Goal: Task Accomplishment & Management: Use online tool/utility

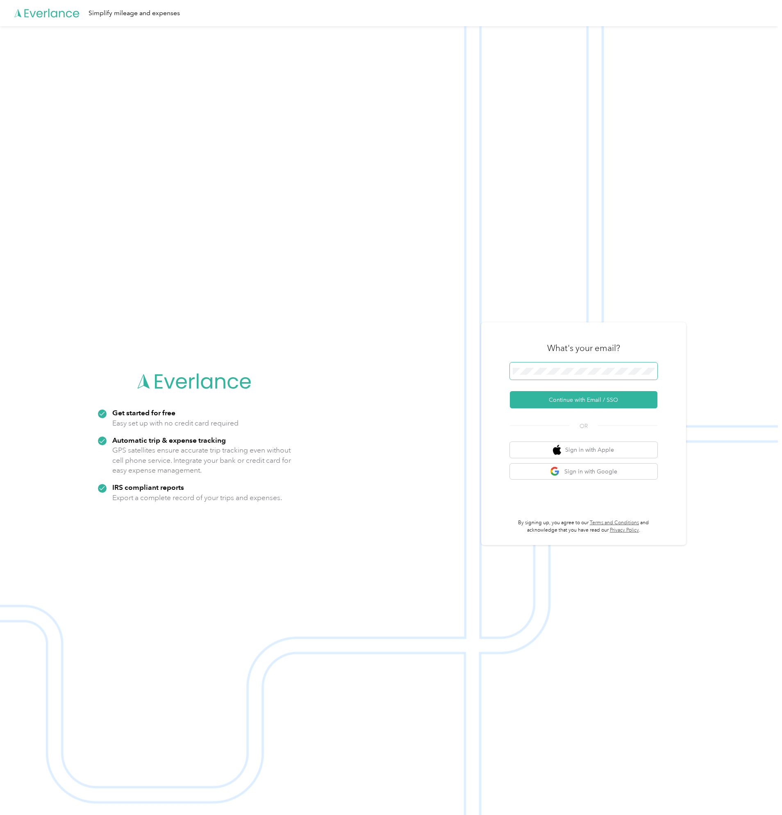
click at [554, 376] on span at bounding box center [584, 371] width 148 height 17
click at [561, 405] on button "Continue with Email / SSO" at bounding box center [584, 399] width 148 height 17
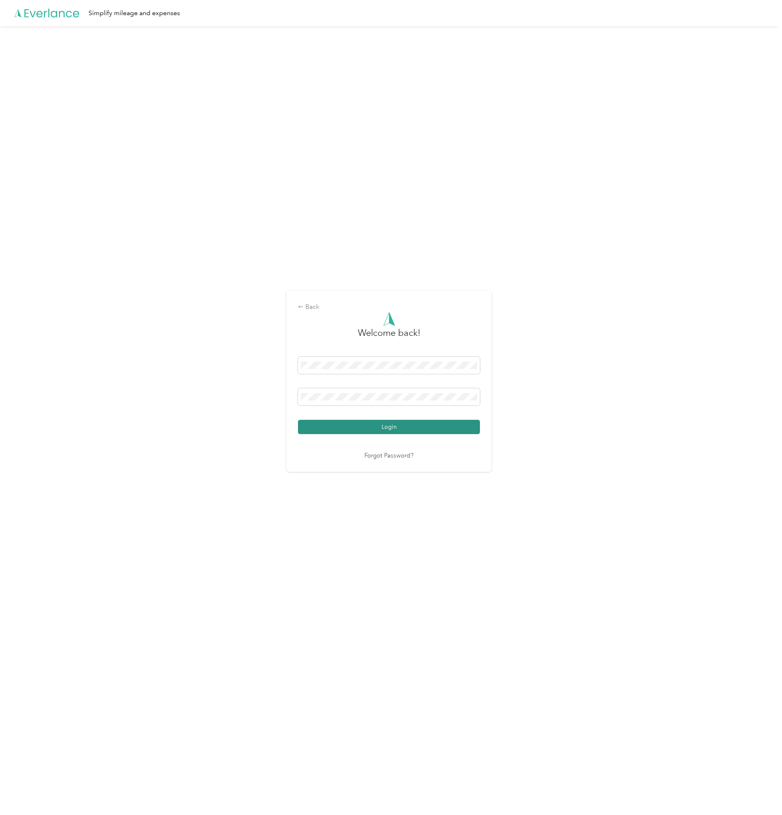
click at [343, 422] on button "Login" at bounding box center [389, 427] width 182 height 14
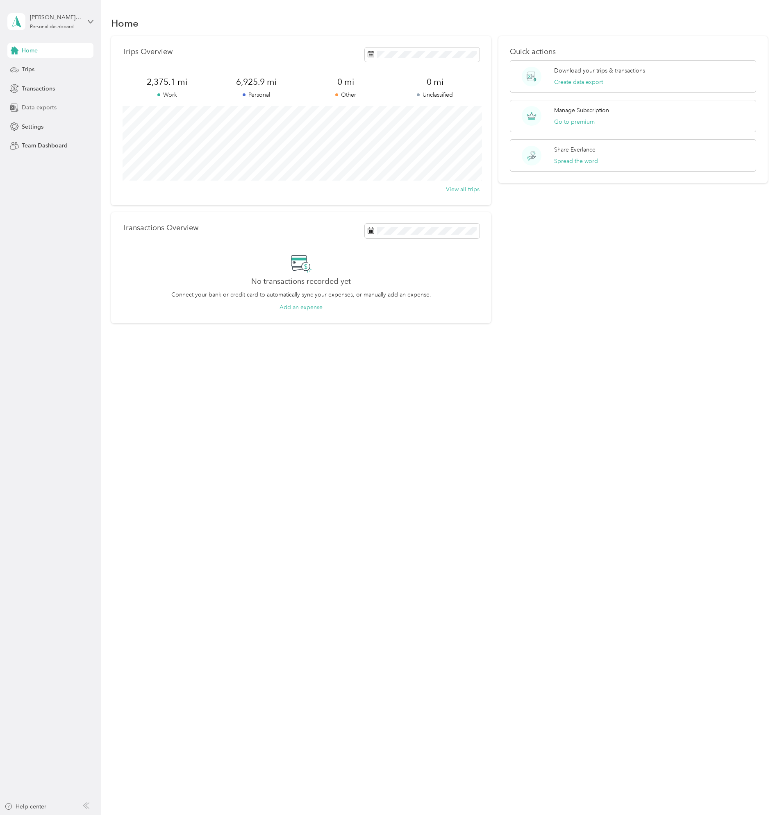
click at [43, 111] on span "Data exports" at bounding box center [39, 107] width 35 height 9
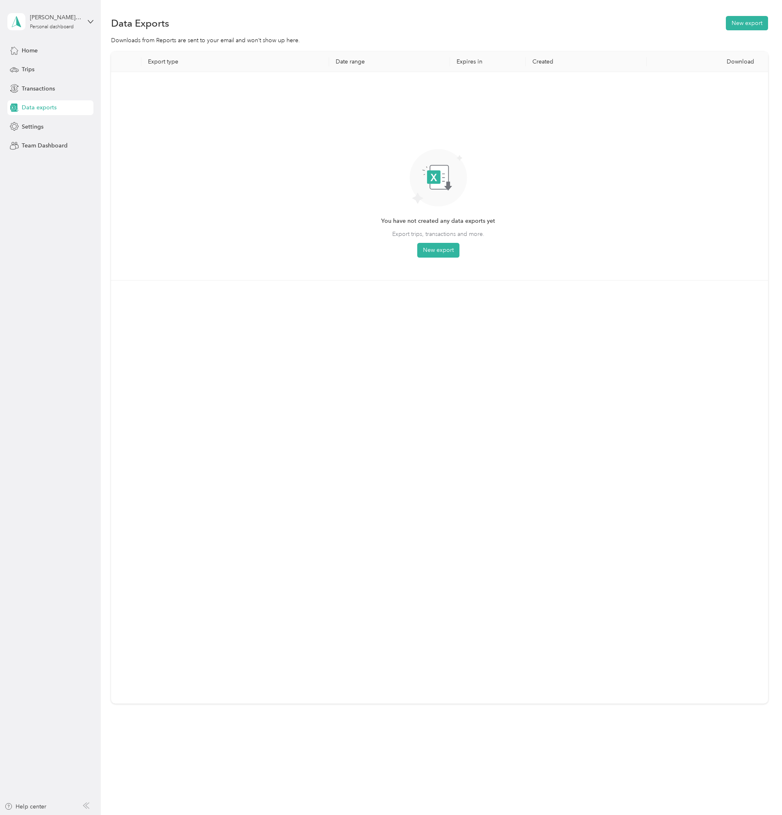
click at [758, 9] on div "Data Exports New export Downloads from Reports are sent to your email and won’t…" at bounding box center [439, 388] width 677 height 777
click at [740, 30] on div "Data Exports New export" at bounding box center [439, 22] width 657 height 17
click at [742, 24] on button "New export" at bounding box center [747, 23] width 42 height 14
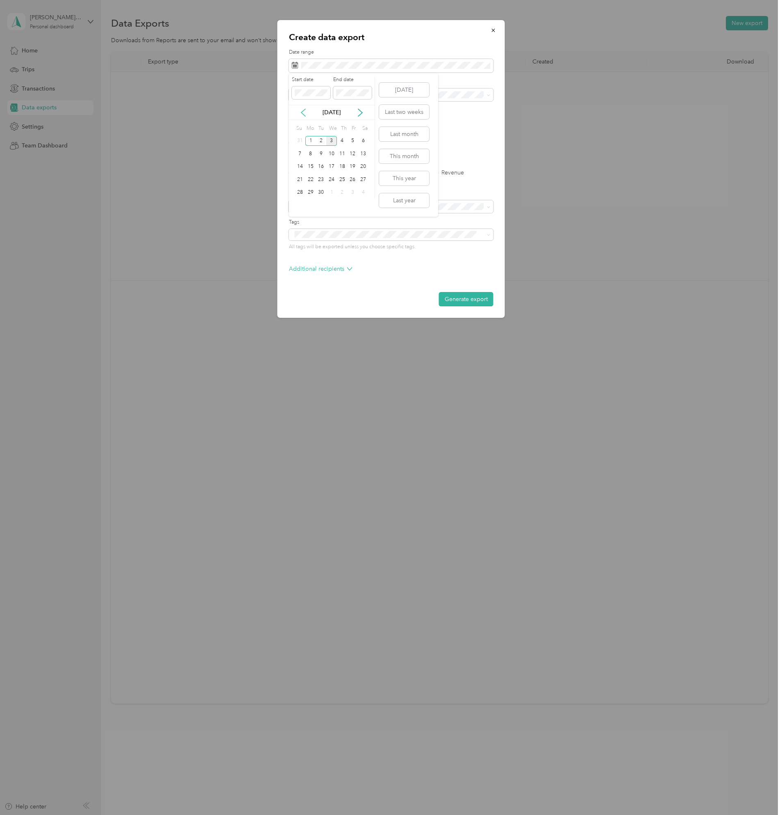
click at [302, 114] on icon at bounding box center [303, 113] width 8 height 8
click at [353, 141] on div "1" at bounding box center [352, 141] width 11 height 10
click at [362, 111] on icon at bounding box center [360, 113] width 8 height 8
click at [331, 142] on div "3" at bounding box center [331, 141] width 11 height 10
click at [312, 125] on div "Work" at bounding box center [391, 123] width 193 height 9
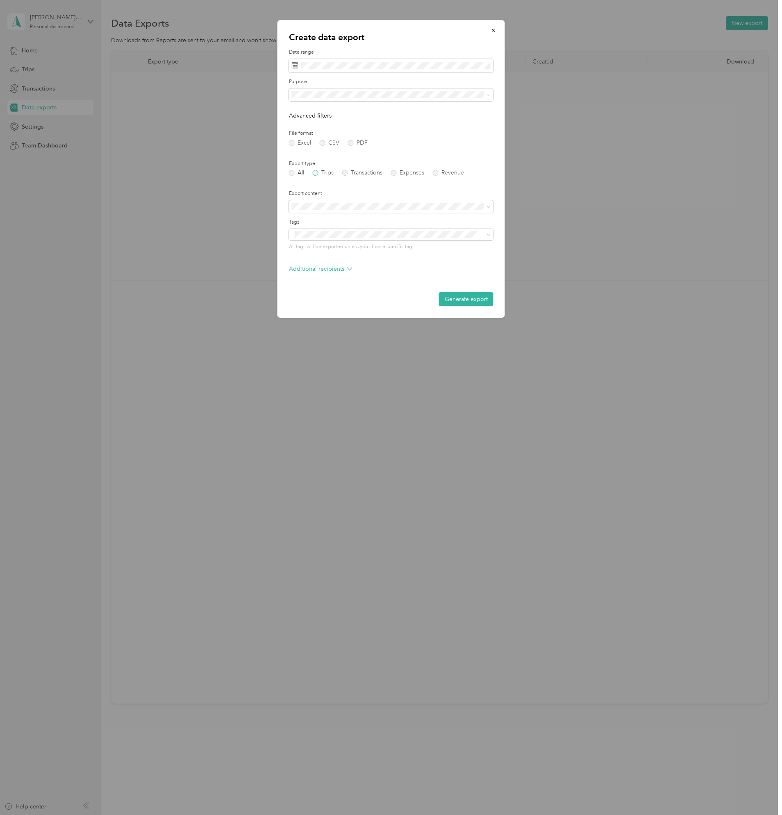
click at [326, 173] on label "Trips" at bounding box center [323, 173] width 21 height 6
click at [479, 293] on button "Generate export" at bounding box center [466, 299] width 55 height 14
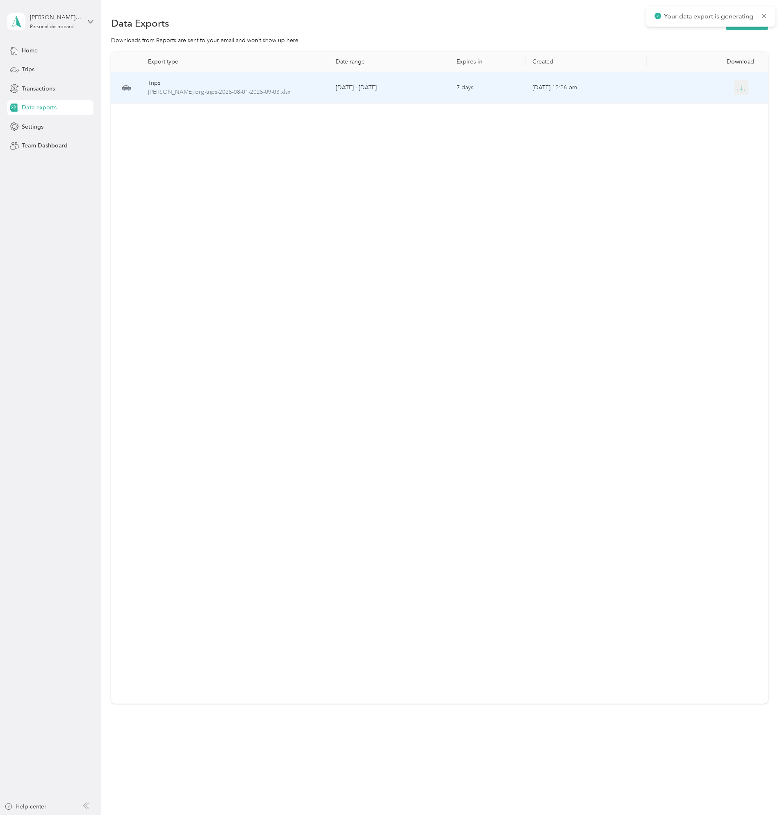
click at [738, 90] on icon "button" at bounding box center [740, 87] width 7 height 7
